Goal: Task Accomplishment & Management: Manage account settings

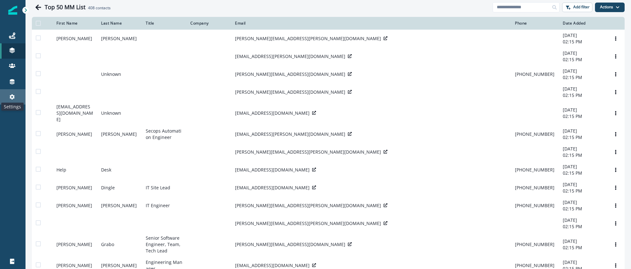
click at [14, 95] on icon at bounding box center [12, 97] width 6 height 6
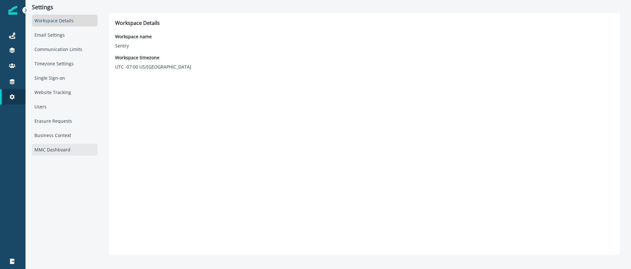
click at [52, 148] on div "MMC Dashboard" at bounding box center [65, 150] width 66 height 12
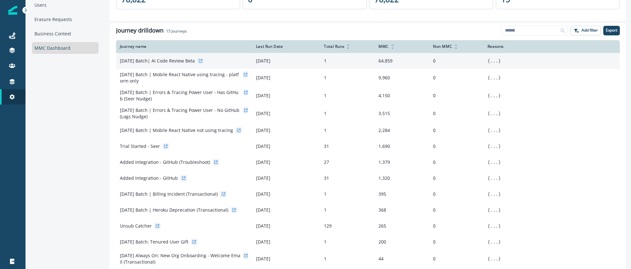
scroll to position [87, 0]
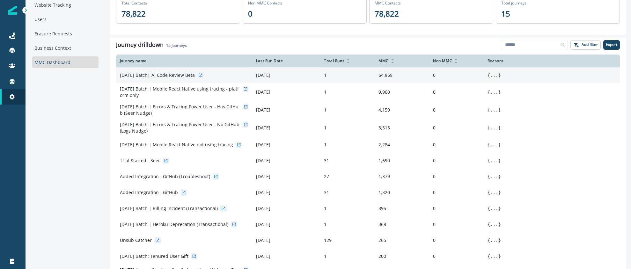
click at [174, 76] on p "[DATE] Batch| AI Code Review Beta" at bounding box center [157, 75] width 75 height 6
click at [202, 75] on icon at bounding box center [201, 75] width 2 height 2
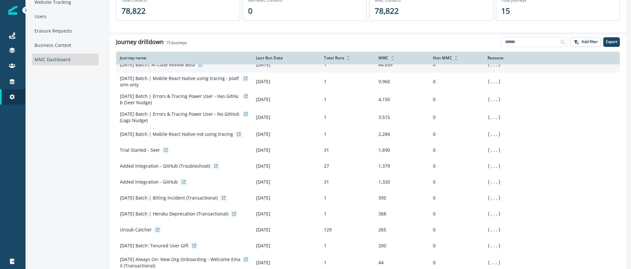
scroll to position [0, 0]
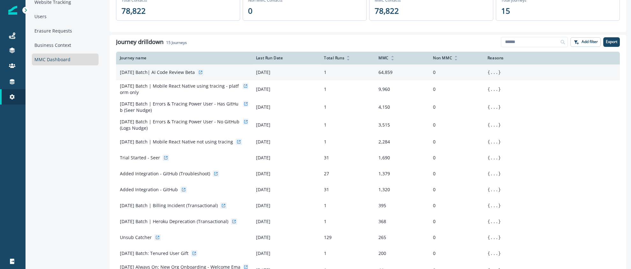
click at [493, 74] on button "..." at bounding box center [494, 72] width 8 height 6
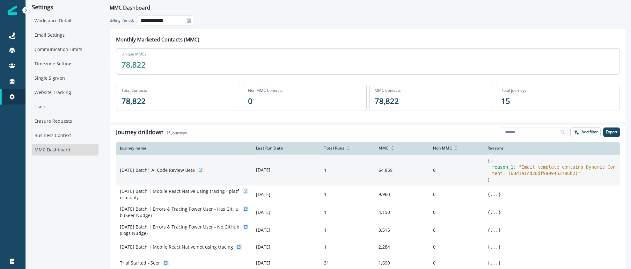
click at [347, 172] on td "1" at bounding box center [347, 170] width 55 height 31
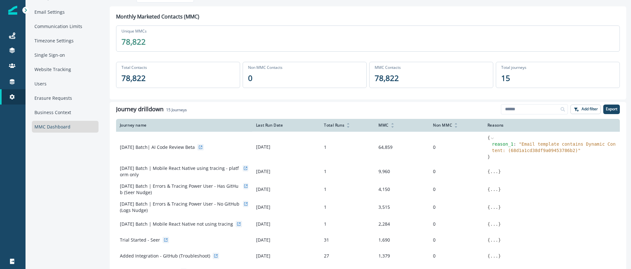
scroll to position [66, 0]
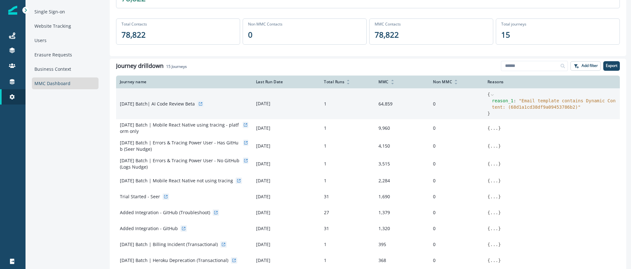
click at [338, 107] on td "1" at bounding box center [347, 103] width 55 height 31
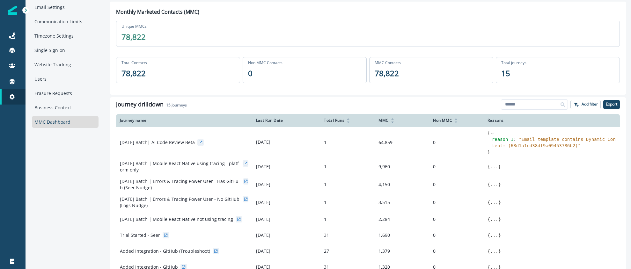
scroll to position [33, 0]
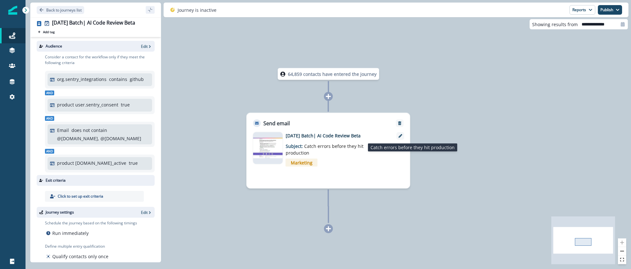
click at [316, 145] on span "Catch errors before they hit production" at bounding box center [325, 149] width 78 height 13
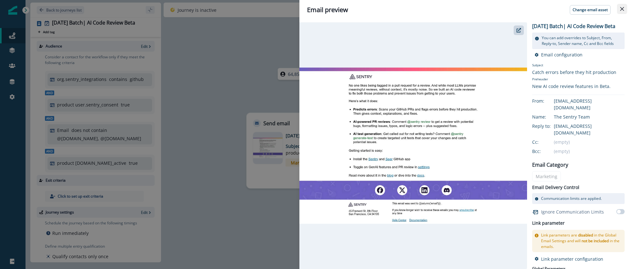
click at [620, 7] on icon "Close" at bounding box center [622, 9] width 4 height 4
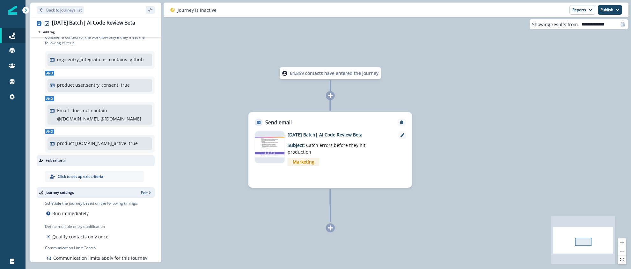
scroll to position [33, 0]
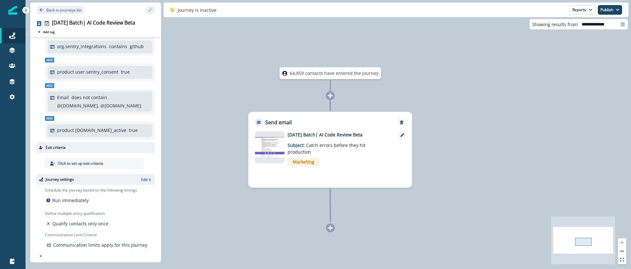
click at [325, 143] on span "Catch errors before they hit production" at bounding box center [327, 148] width 78 height 13
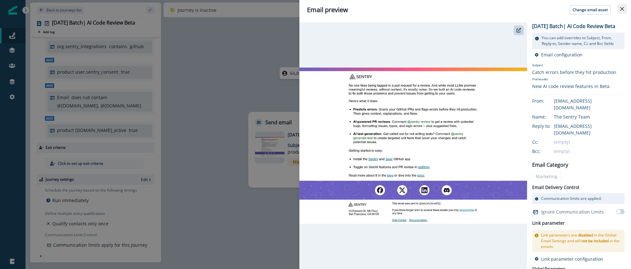
click at [620, 11] on button "Close" at bounding box center [622, 9] width 10 height 10
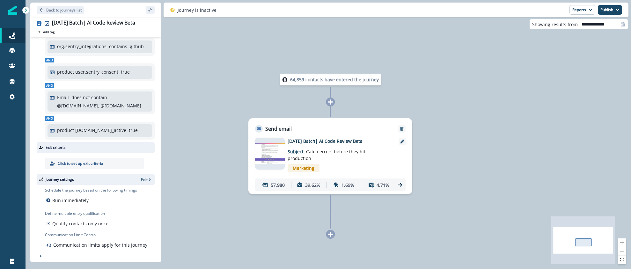
click at [325, 144] on p "[DATE] Batch| AI Code Review Beta" at bounding box center [339, 141] width 102 height 7
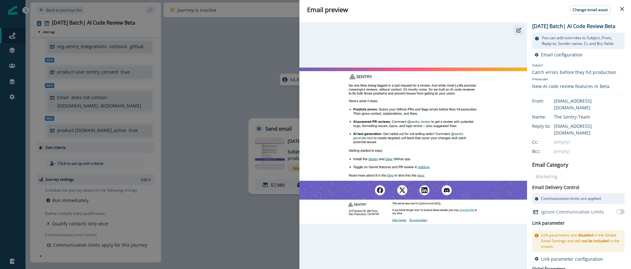
click at [518, 32] on icon "button" at bounding box center [518, 30] width 4 height 4
click at [275, 41] on div "Email preview Change email asset 2025-09-23 Batch| AI Code Review Beta You can …" at bounding box center [315, 134] width 631 height 269
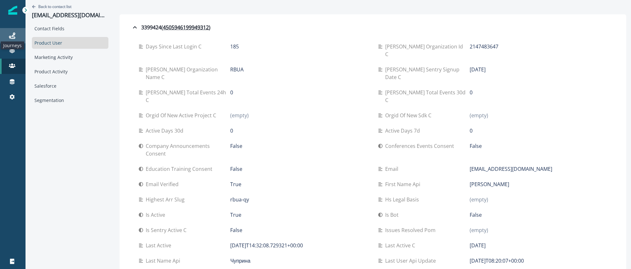
click at [12, 35] on icon at bounding box center [12, 36] width 6 height 6
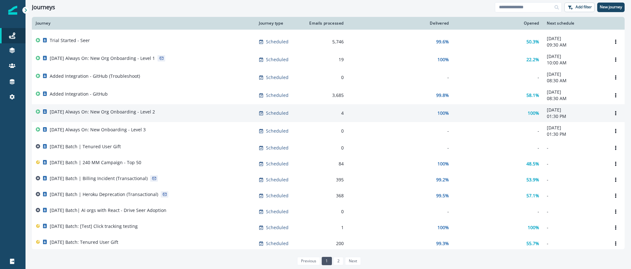
scroll to position [17, 0]
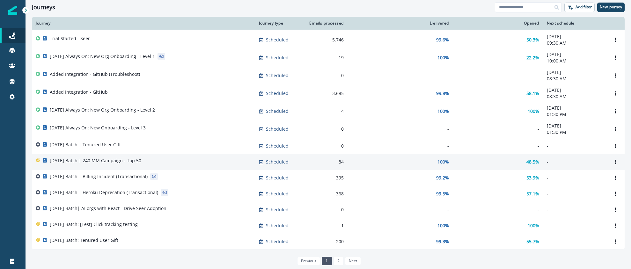
click at [100, 164] on p "[DATE] Batch | 240 MM Campaign - Top 50" at bounding box center [95, 160] width 91 height 6
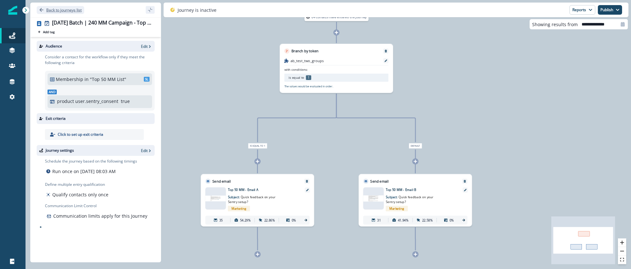
click at [46, 11] on p "Back to journeys list" at bounding box center [63, 9] width 35 height 5
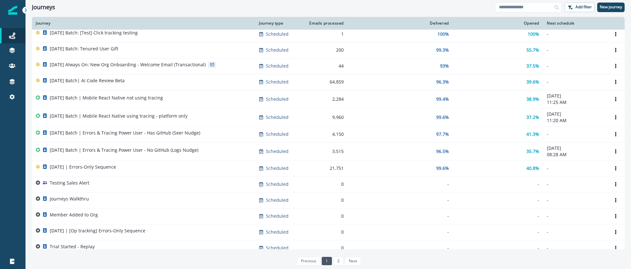
scroll to position [208, 0]
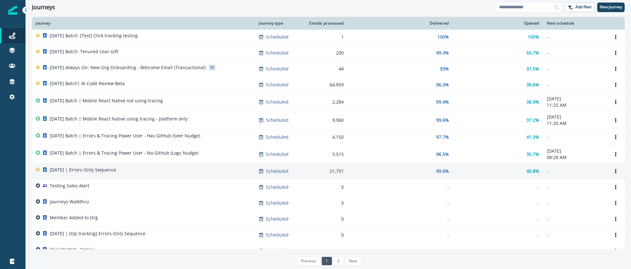
click at [103, 171] on p "2025-07-29 | Errors-Only Sequence" at bounding box center [83, 170] width 66 height 6
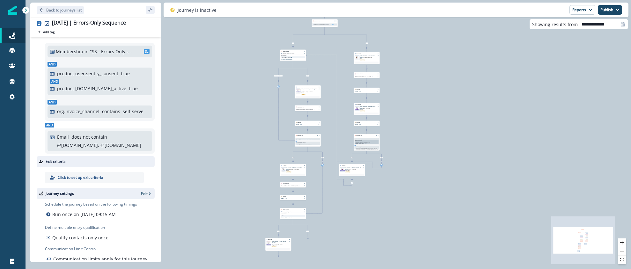
scroll to position [29, 0]
